Goal: Information Seeking & Learning: Learn about a topic

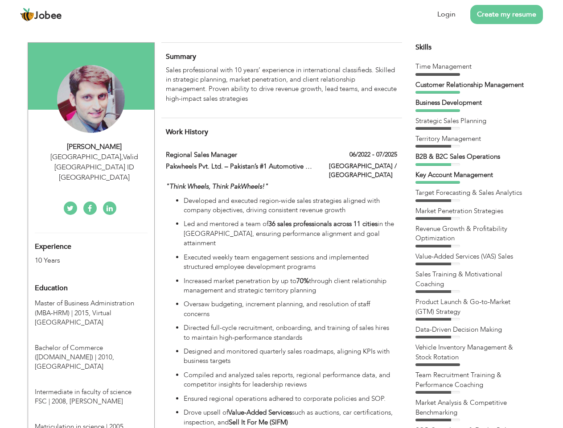
click at [91, 156] on div "[GEOGRAPHIC_DATA] , Valid [GEOGRAPHIC_DATA] ID [GEOGRAPHIC_DATA]" at bounding box center [94, 167] width 119 height 31
click at [94, 147] on div "[PERSON_NAME]" at bounding box center [94, 147] width 119 height 10
click at [94, 157] on div "[GEOGRAPHIC_DATA] , Valid [GEOGRAPHIC_DATA] ID [GEOGRAPHIC_DATA]" at bounding box center [94, 167] width 119 height 31
click at [91, 233] on div "Experience 10 Years" at bounding box center [80, 249] width 105 height 32
click at [81, 255] on div "10 Years" at bounding box center [81, 260] width 92 height 10
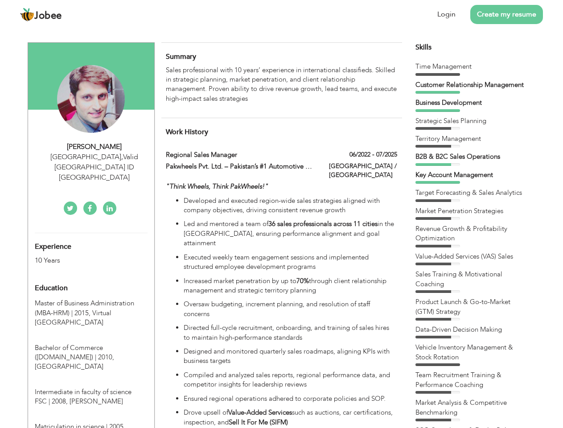
click at [91, 279] on div "Education" at bounding box center [80, 288] width 105 height 18
click at [91, 299] on span "Master of Business Administration (MBA-HRM) | 2015," at bounding box center [84, 308] width 99 height 18
click at [91, 343] on span "Bachelor of Commerce ([DOMAIN_NAME]) | 2010," at bounding box center [74, 352] width 79 height 18
click at [91, 387] on span "Intermediate in faculty of science FSC | 2008," at bounding box center [83, 396] width 97 height 18
click at [91, 422] on span "Matriculation in science | 2005," at bounding box center [80, 426] width 90 height 9
